Goal: Task Accomplishment & Management: Complete application form

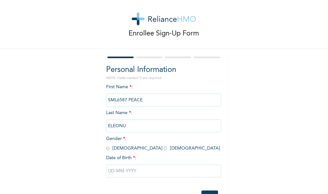
scroll to position [31, 0]
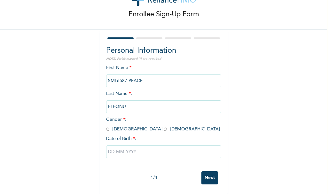
click at [164, 126] on input "radio" at bounding box center [165, 129] width 3 height 6
radio input "true"
click at [133, 146] on input "text" at bounding box center [163, 152] width 115 height 13
select select "8"
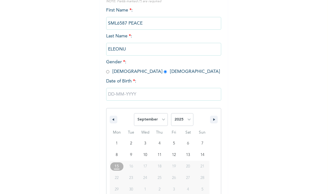
scroll to position [97, 0]
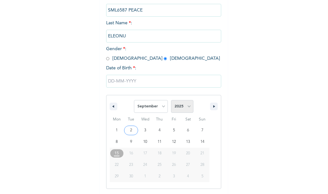
click at [189, 109] on select "2025 2024 2023 2022 2021 2020 2019 2018 2017 2016 2015 2014 2013 2012 2011 2010…" at bounding box center [182, 106] width 22 height 13
select select "1997"
click at [171, 100] on select "2025 2024 2023 2022 2021 2020 2019 2018 2017 2016 2015 2014 2013 2012 2011 2010…" at bounding box center [182, 106] width 22 height 13
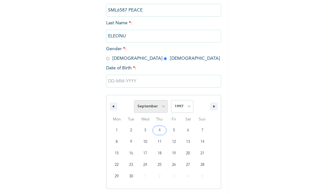
click at [163, 109] on select "January February March April May June July August September October November De…" at bounding box center [151, 106] width 34 height 13
select select "4"
click at [134, 100] on select "January February March April May June July August September October November De…" at bounding box center [151, 106] width 34 height 13
type input "[DATE]"
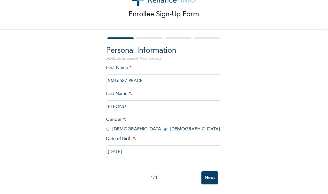
scroll to position [31, 0]
click at [211, 175] on input "Next" at bounding box center [209, 177] width 17 height 13
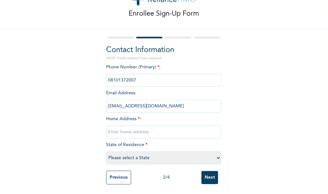
click at [140, 130] on input "text" at bounding box center [163, 132] width 115 height 13
click at [148, 126] on input "6 [GEOGRAPHIC_DATA]" at bounding box center [163, 132] width 115 height 13
type input "6"
type input "[STREET_ADDRESS]"
click at [159, 152] on select "Please select a State [PERSON_NAME] (FCT) [PERSON_NAME] Ibom [GEOGRAPHIC_DATA] …" at bounding box center [163, 158] width 115 height 13
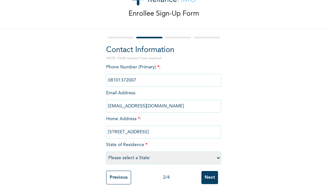
select select "1"
click at [106, 152] on select "Please select a State [PERSON_NAME] (FCT) [PERSON_NAME] Ibom [GEOGRAPHIC_DATA] …" at bounding box center [163, 158] width 115 height 13
click at [205, 175] on input "Next" at bounding box center [209, 177] width 17 height 13
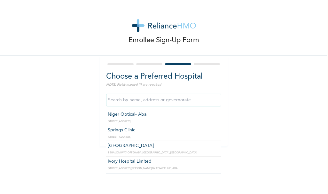
click at [152, 101] on input "text" at bounding box center [163, 100] width 115 height 13
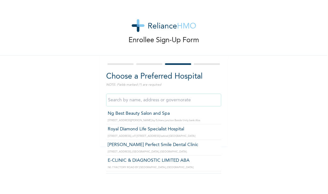
scroll to position [328, 0]
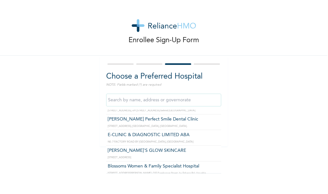
type input "E-CLINIC & DIAGNOSTIC LIMITED ABA"
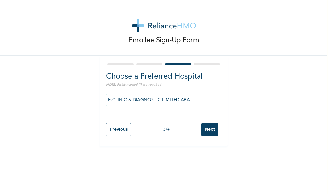
click at [204, 127] on input "Next" at bounding box center [209, 129] width 17 height 13
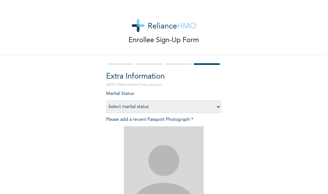
click at [215, 109] on select "Select marital status [DEMOGRAPHIC_DATA] Married [DEMOGRAPHIC_DATA] Widow/[DEMO…" at bounding box center [163, 106] width 115 height 13
select select "1"
click at [106, 100] on select "Select marital status [DEMOGRAPHIC_DATA] Married [DEMOGRAPHIC_DATA] Widow/[DEMO…" at bounding box center [163, 106] width 115 height 13
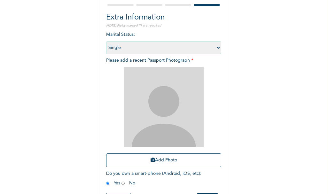
scroll to position [86, 0]
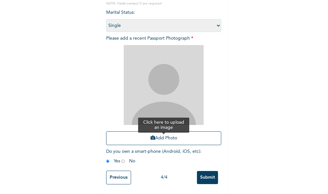
click at [170, 132] on button "Add Photo" at bounding box center [163, 138] width 115 height 14
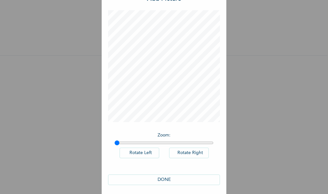
scroll to position [27, 0]
click at [162, 177] on button "DONE" at bounding box center [164, 179] width 112 height 11
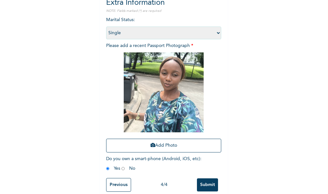
scroll to position [86, 0]
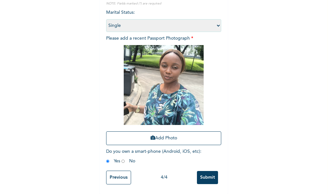
click at [203, 172] on input "Submit" at bounding box center [207, 177] width 21 height 13
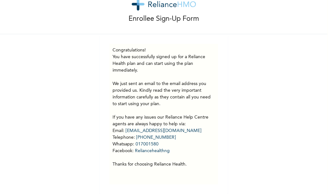
scroll to position [26, 0]
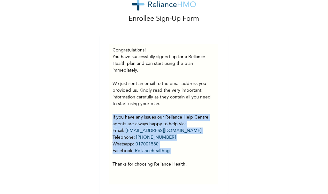
drag, startPoint x: 109, startPoint y: 112, endPoint x: 194, endPoint y: 153, distance: 94.7
click at [194, 153] on div "Congratulations! You have successfully signed up for a Reliance Health plan and…" at bounding box center [163, 114] width 109 height 141
copy p "If you have any issues our Reliance Help Centre agents are always happy to help…"
